Goal: Navigation & Orientation: Go to known website

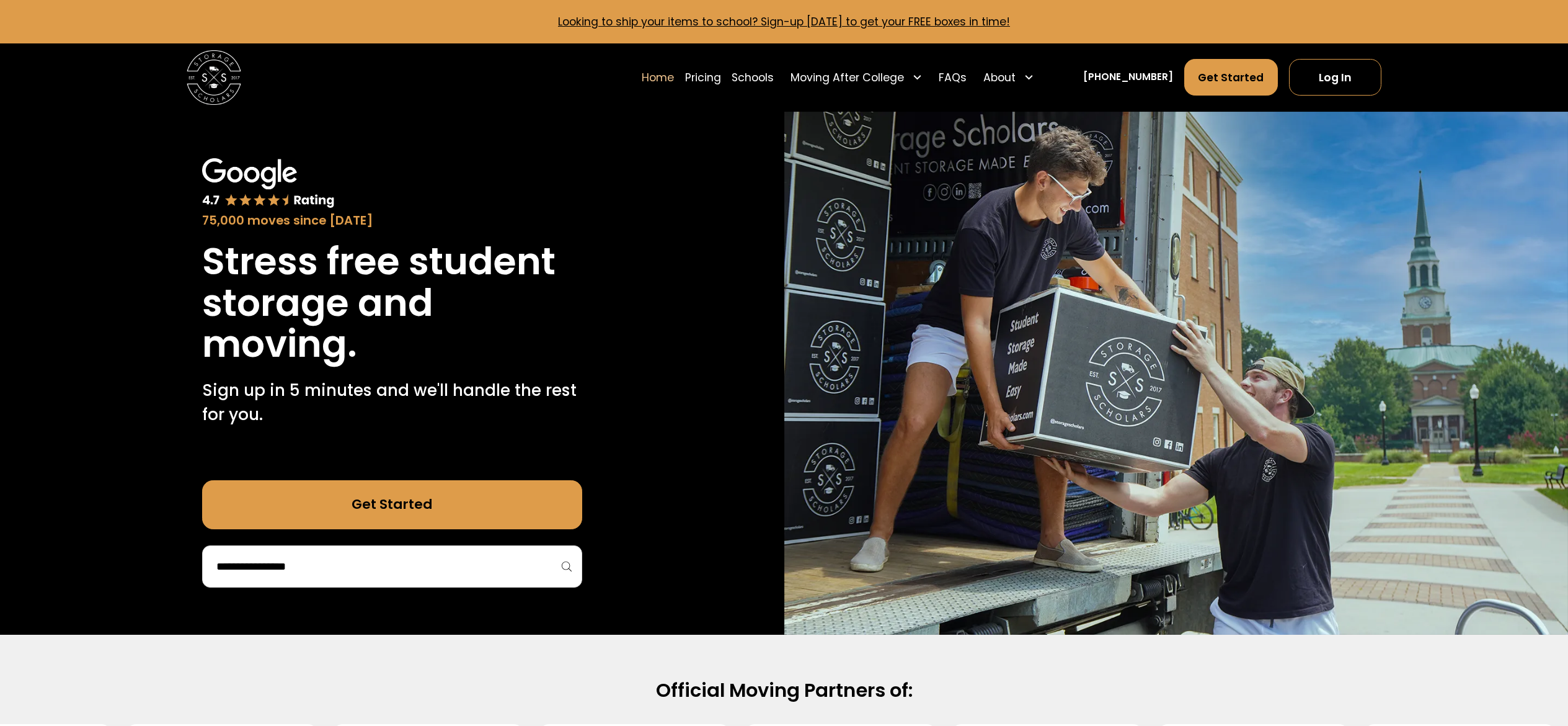
click at [1336, 83] on link "Log In" at bounding box center [1335, 77] width 92 height 37
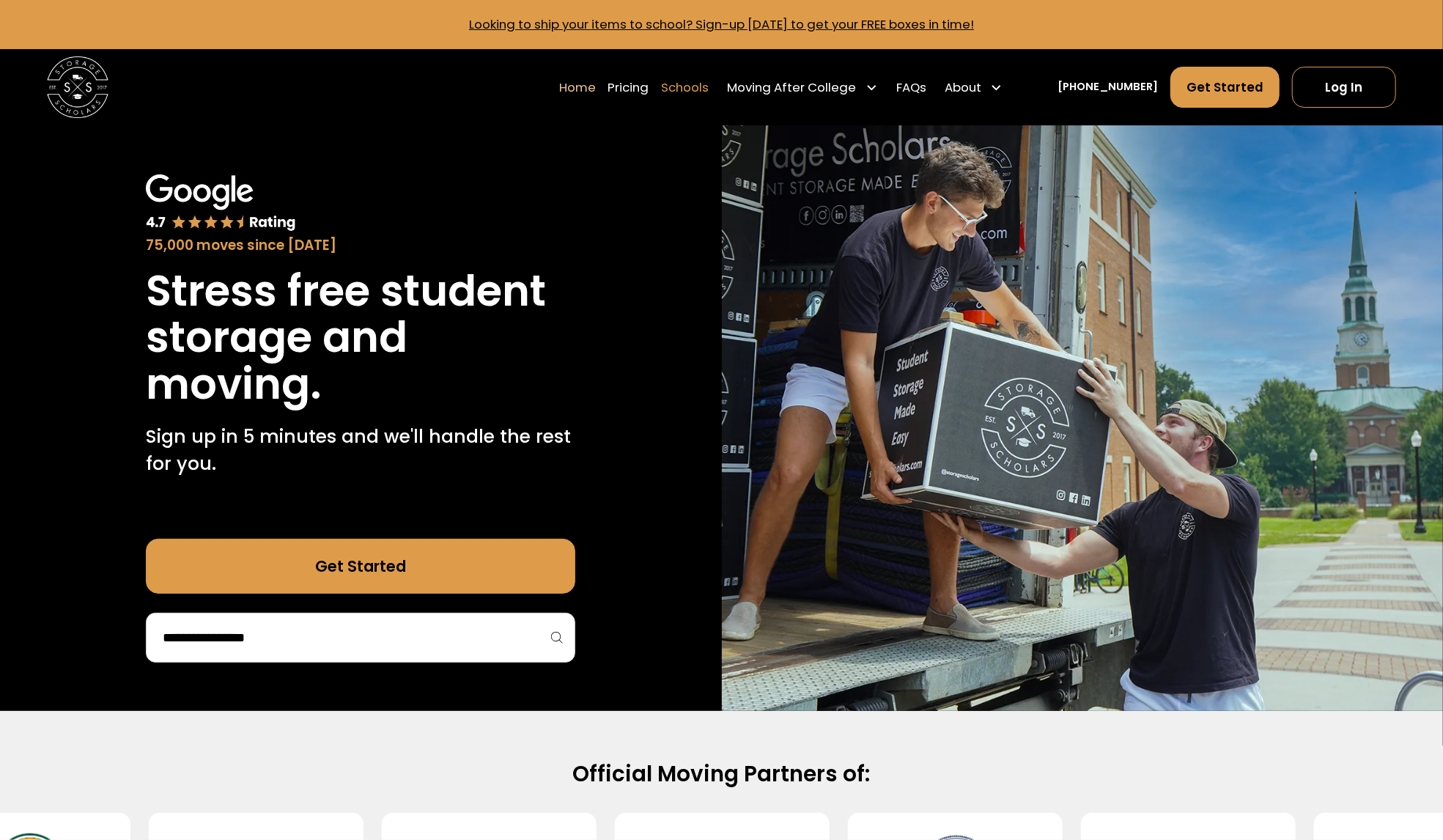
drag, startPoint x: 416, startPoint y: 116, endPoint x: 698, endPoint y: 79, distance: 284.4
click at [416, 116] on div "Home Pricing Schools Moving After College Commercial Projects Apartment Moving …" at bounding box center [721, 87] width 1349 height 77
drag, startPoint x: 1332, startPoint y: 82, endPoint x: 1297, endPoint y: 60, distance: 41.3
click at [1329, 81] on link "Log In" at bounding box center [1344, 87] width 104 height 41
